Goal: Navigation & Orientation: Find specific page/section

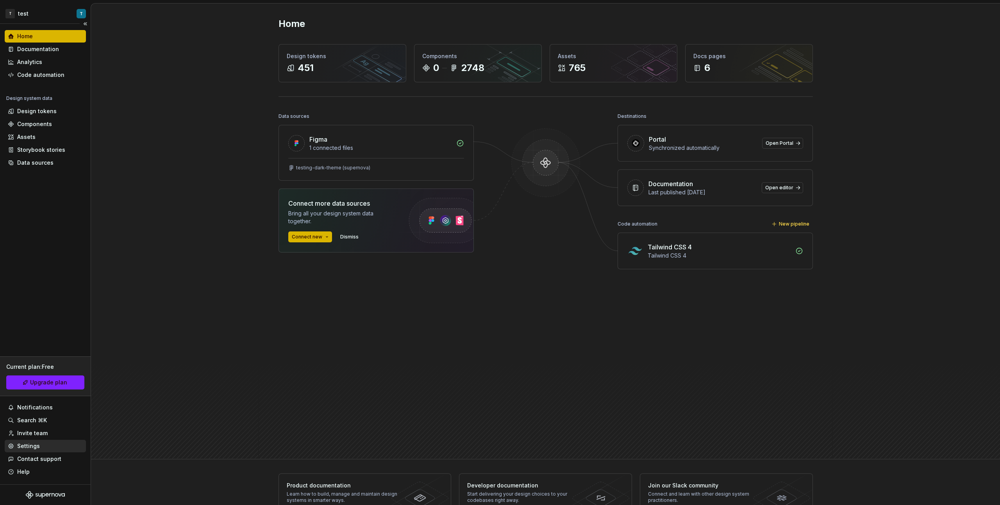
click at [55, 449] on div "Settings" at bounding box center [45, 446] width 75 height 8
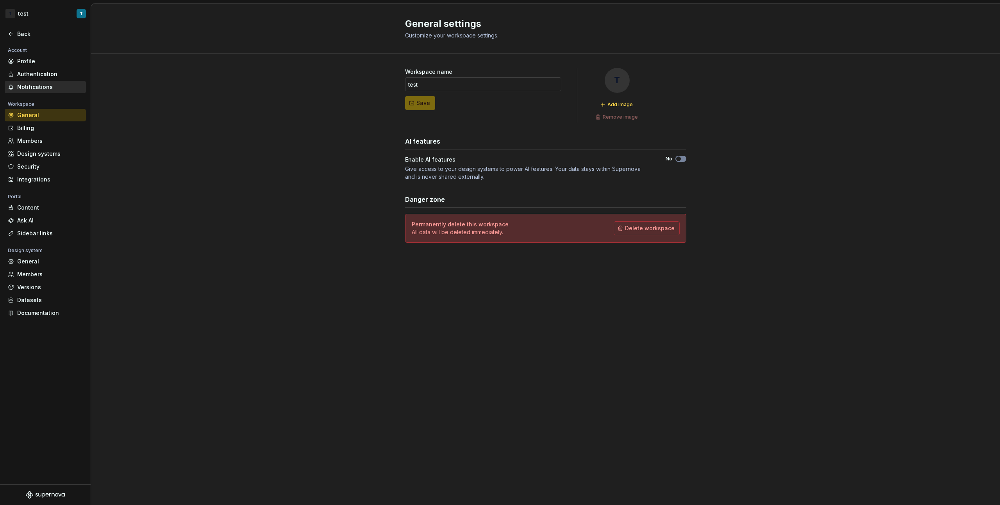
click at [45, 83] on div "Notifications" at bounding box center [50, 87] width 66 height 8
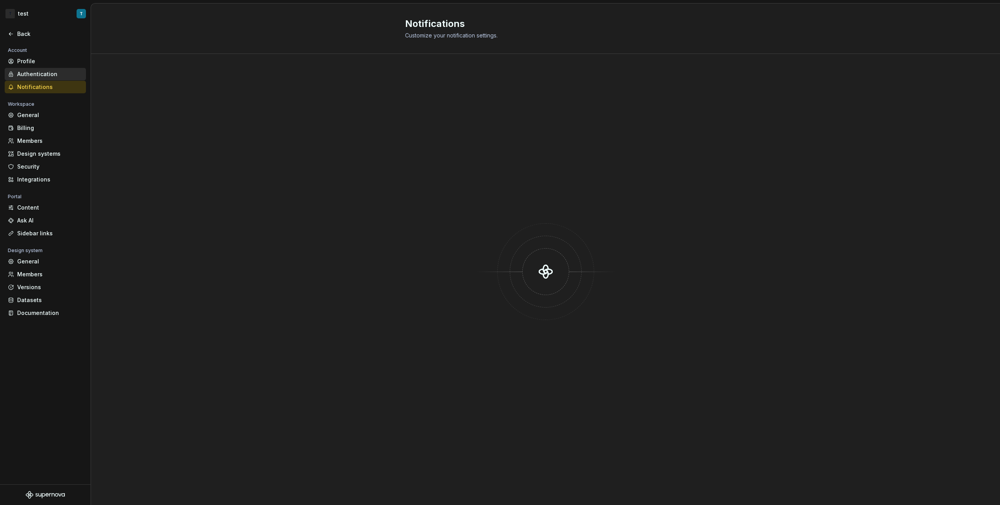
click at [47, 69] on div "Authentication" at bounding box center [45, 74] width 81 height 12
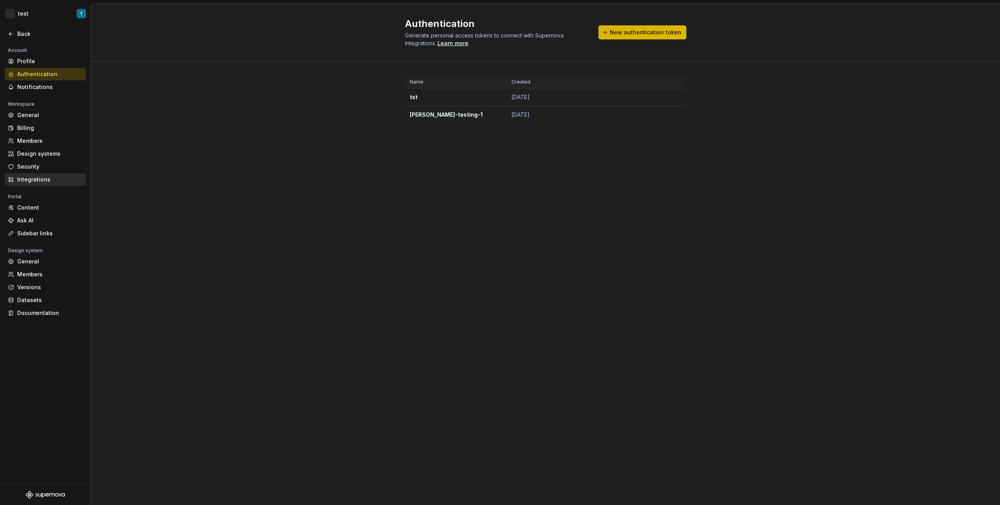
click at [48, 179] on div "Integrations" at bounding box center [50, 180] width 66 height 8
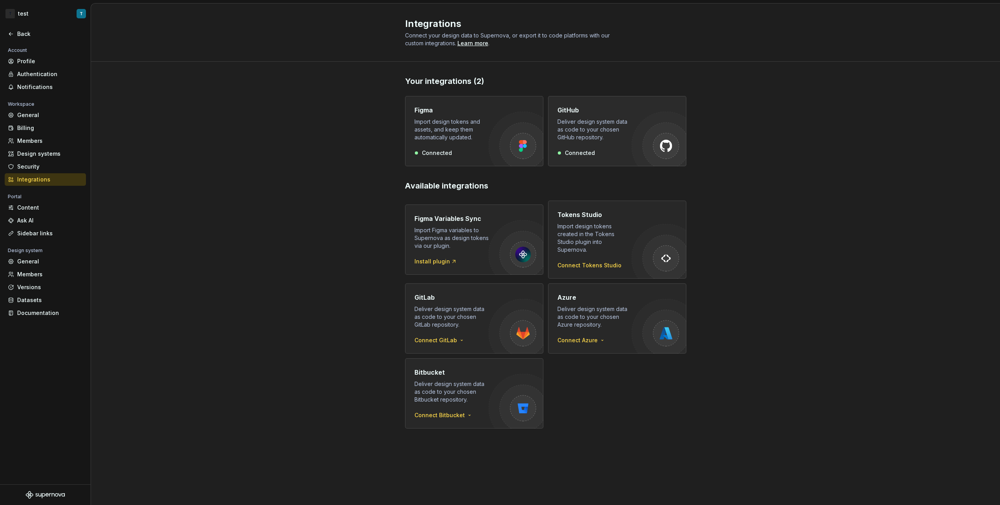
click at [581, 122] on div "Deliver design system data as code to your chosen GitHub repository." at bounding box center [594, 129] width 74 height 23
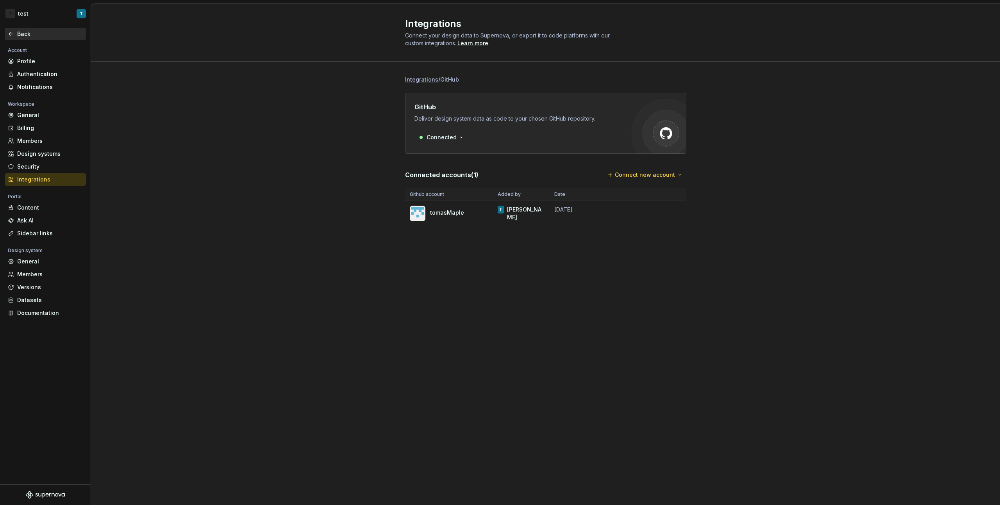
click at [25, 35] on div "Back" at bounding box center [50, 34] width 66 height 8
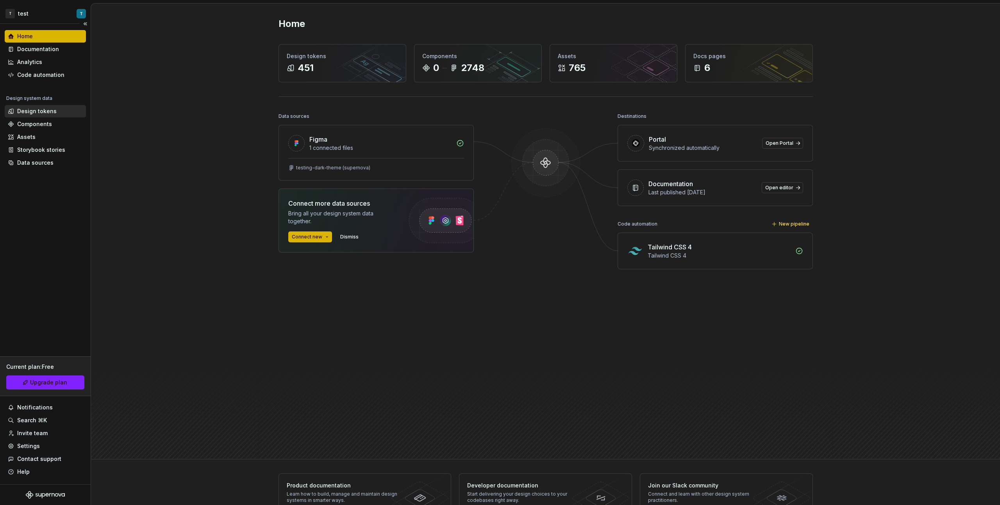
click at [46, 110] on div "Design tokens" at bounding box center [36, 111] width 39 height 8
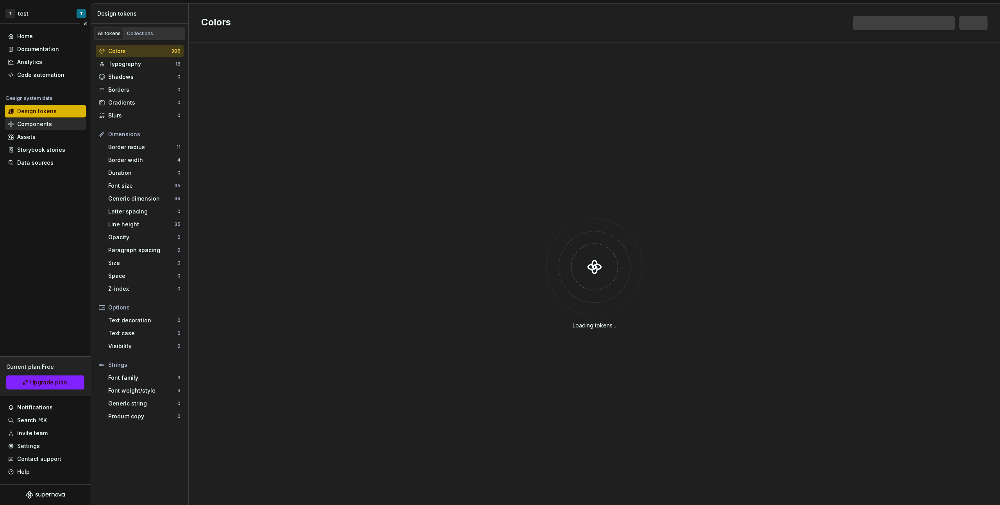
click at [48, 118] on div "Components" at bounding box center [45, 124] width 81 height 12
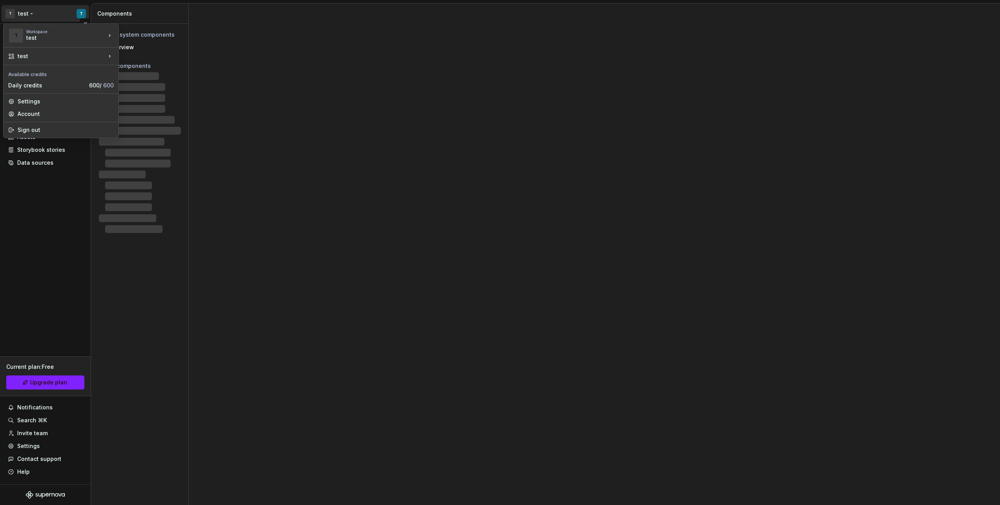
click at [61, 16] on html "T test T Home Documentation Analytics Code automation Design system data Design…" at bounding box center [500, 252] width 1000 height 505
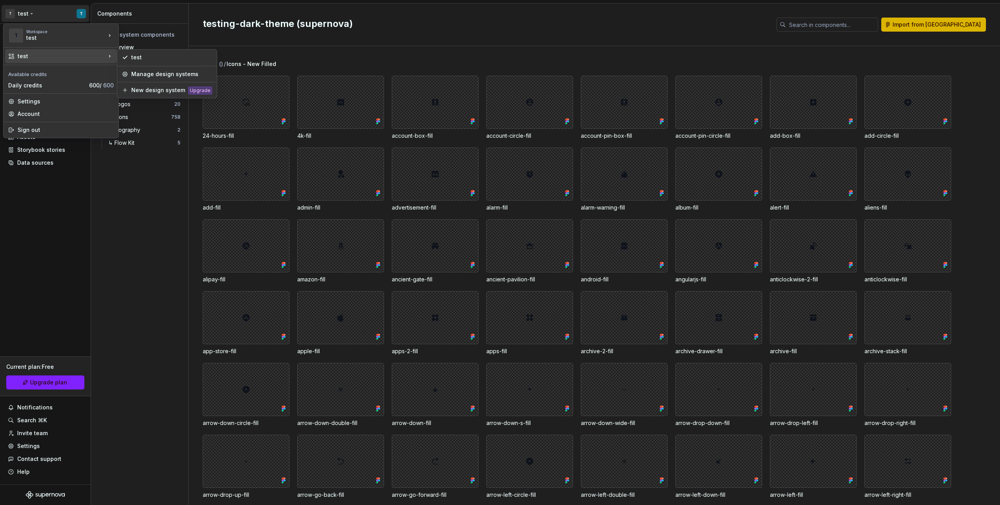
click at [133, 164] on html "T test T Home Documentation Analytics Code automation Design system data Design…" at bounding box center [500, 252] width 1000 height 505
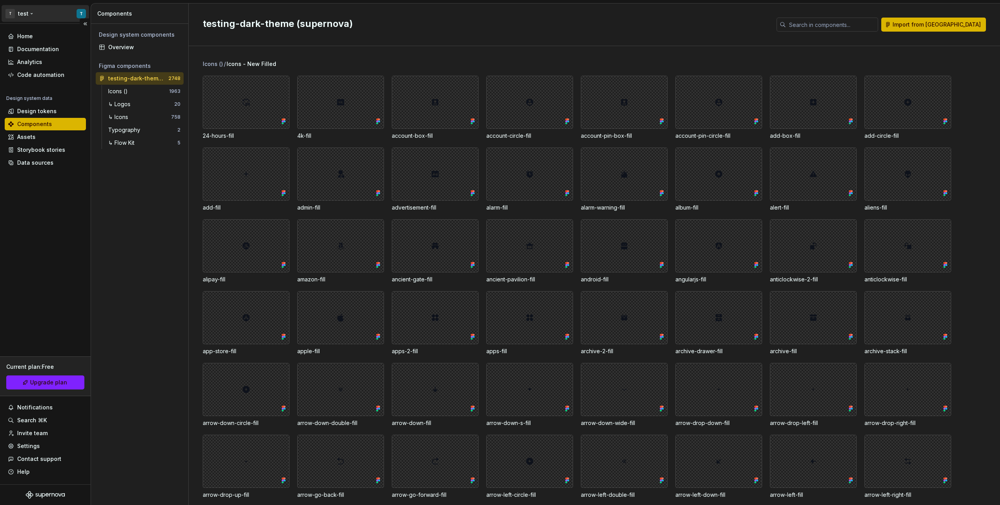
click at [75, 14] on html "T test T Home Documentation Analytics Code automation Design system data Design…" at bounding box center [500, 252] width 1000 height 505
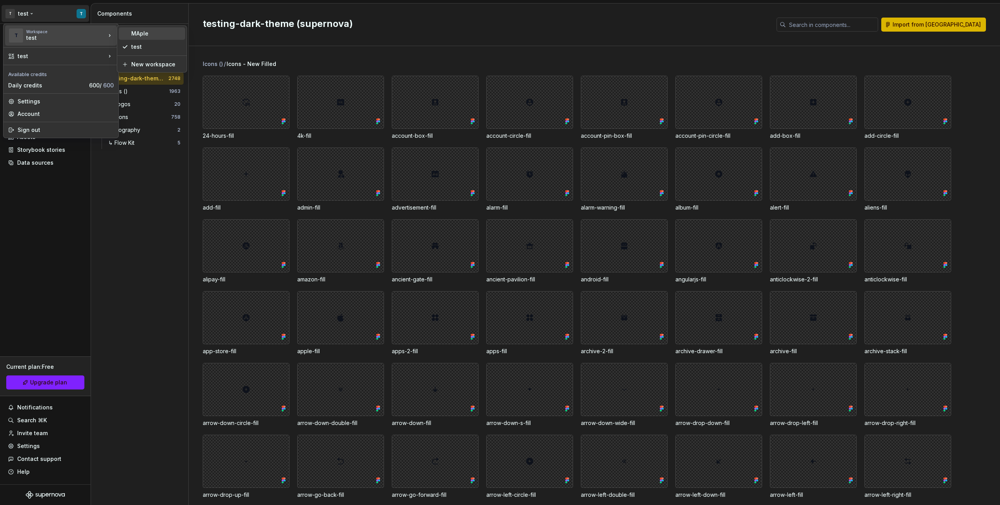
click at [144, 37] on div "MAple" at bounding box center [156, 34] width 51 height 8
